Goal: Task Accomplishment & Management: Manage account settings

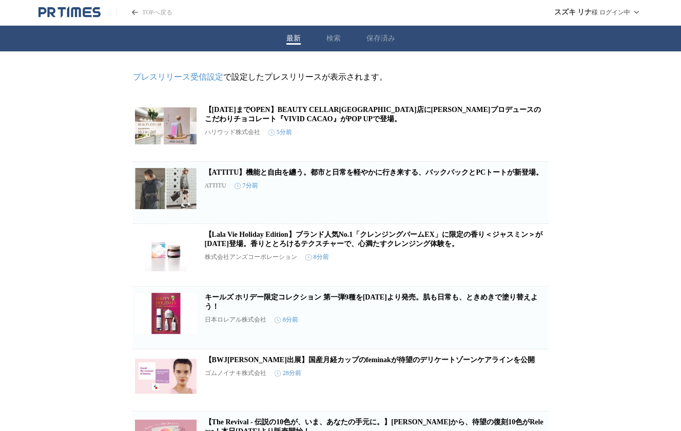
click at [196, 79] on link "プレスリリース受信設定" at bounding box center [178, 76] width 90 height 9
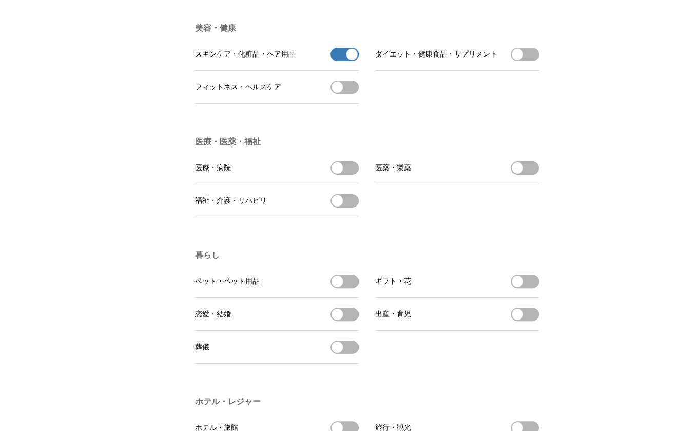
scroll to position [1490, 0]
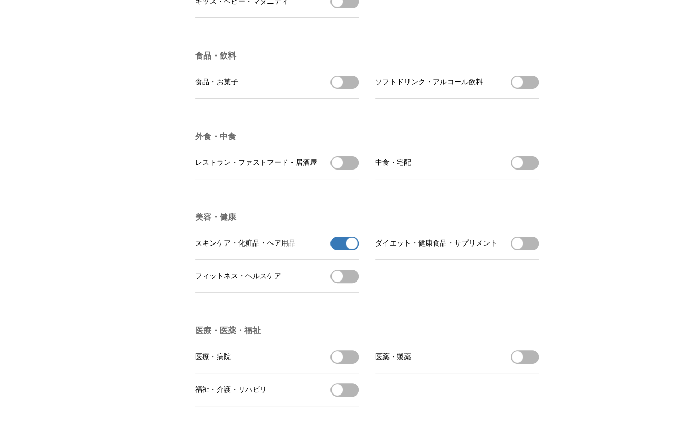
click at [340, 250] on button "スキンケア・化粧品・ヘア用品の受信を解除" at bounding box center [345, 243] width 28 height 13
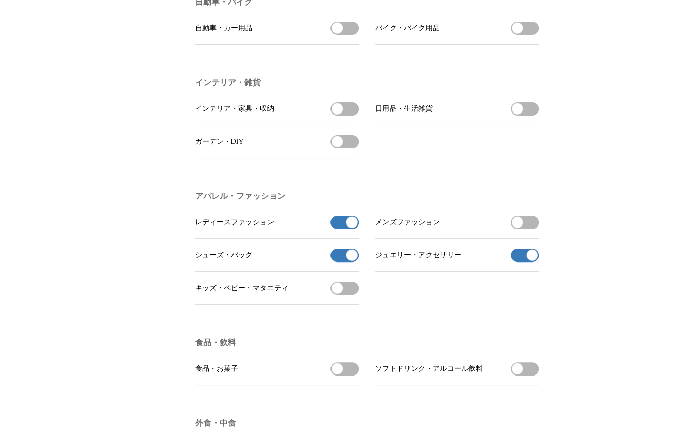
scroll to position [1183, 0]
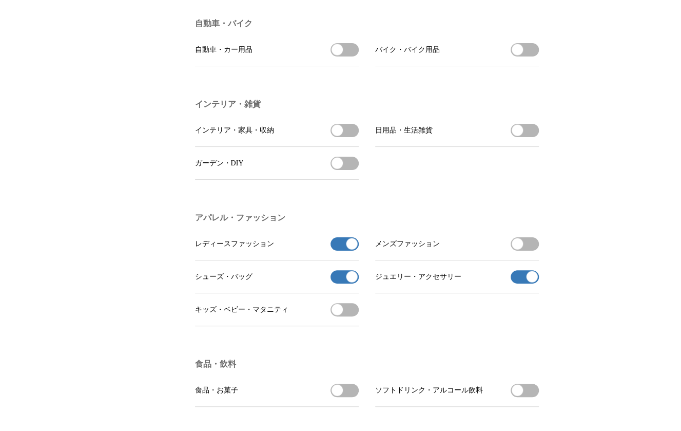
click at [352, 282] on span "button" at bounding box center [351, 276] width 11 height 11
click at [348, 249] on span "button" at bounding box center [351, 243] width 11 height 11
click at [527, 282] on span "button" at bounding box center [531, 276] width 11 height 11
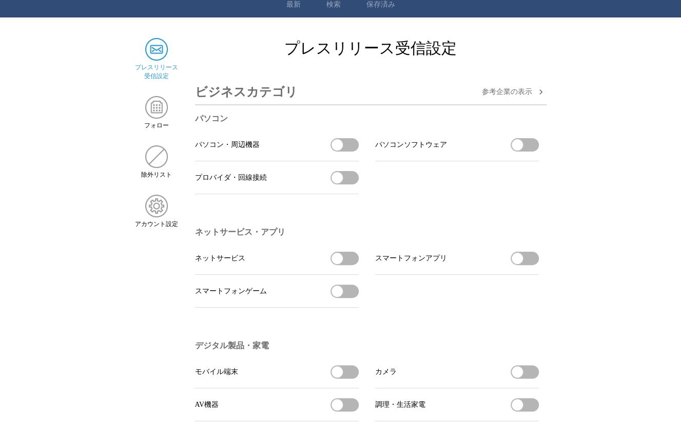
scroll to position [0, 0]
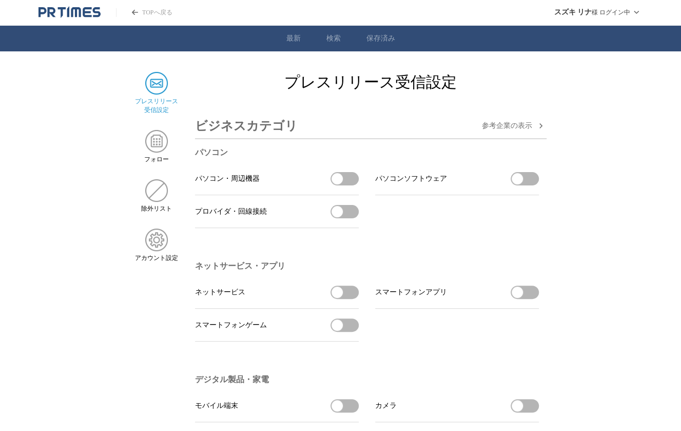
click at [145, 12] on link "TOPへ戻る" at bounding box center [144, 12] width 56 height 9
